Goal: Information Seeking & Learning: Check status

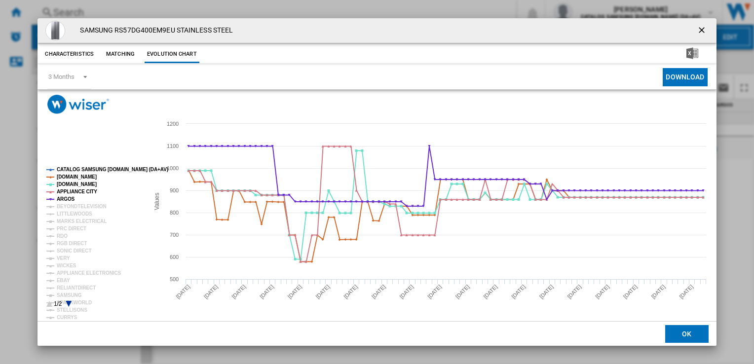
scroll to position [0, 684]
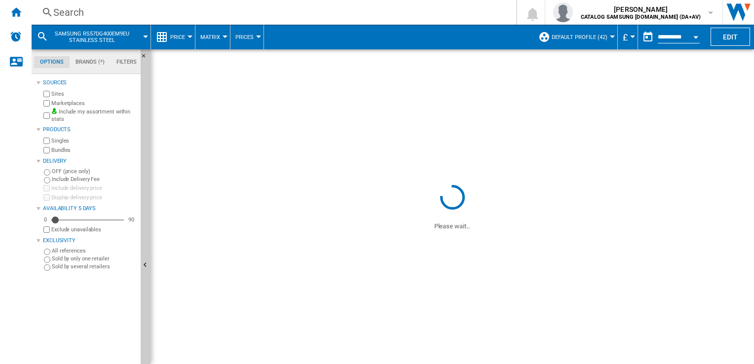
click at [225, 8] on div "Search" at bounding box center [271, 12] width 437 height 14
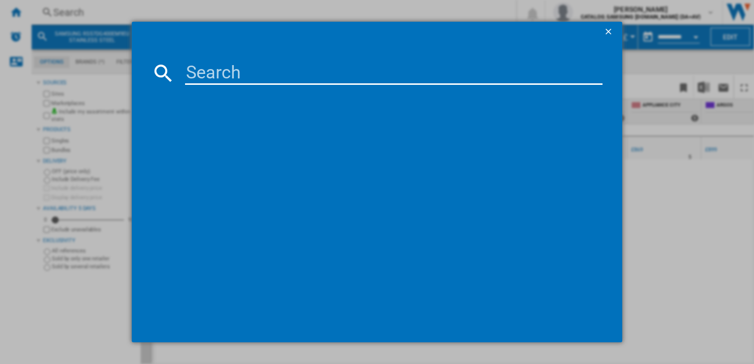
click at [217, 65] on input at bounding box center [393, 73] width 417 height 24
paste input "RS6HA8891B1/EU"
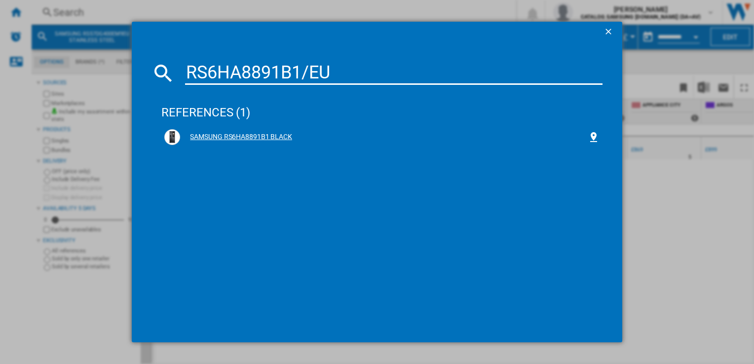
type input "RS6HA8891B1/EU"
click at [248, 138] on div "SAMSUNG RS6HA8891B1 BLACK" at bounding box center [383, 137] width 407 height 10
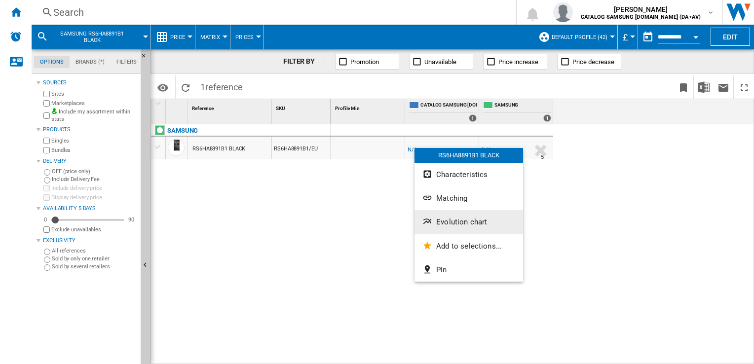
click at [436, 217] on button "Evolution chart" at bounding box center [468, 222] width 109 height 24
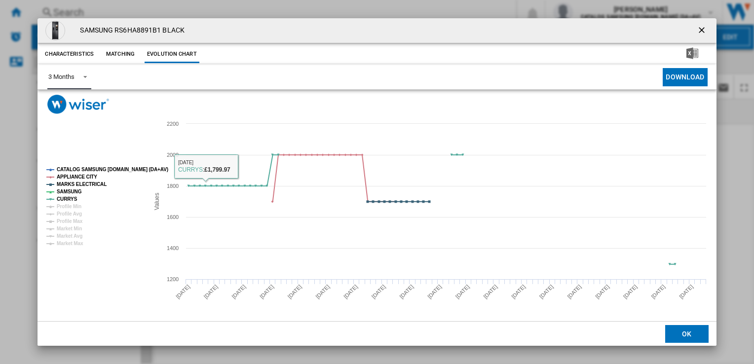
click at [77, 79] on span "Product popup" at bounding box center [82, 76] width 12 height 9
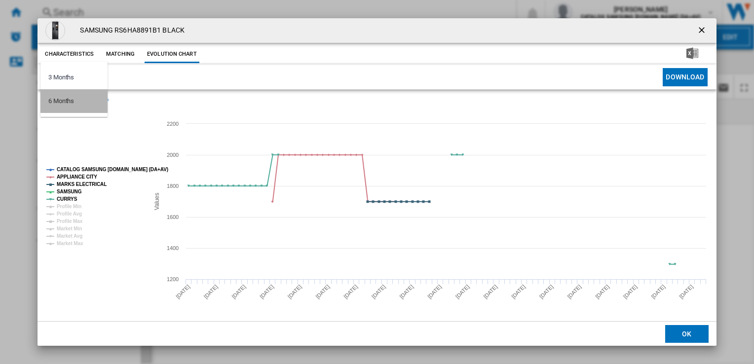
click at [72, 102] on div "6 Months" at bounding box center [61, 101] width 26 height 9
